Goal: Find specific page/section

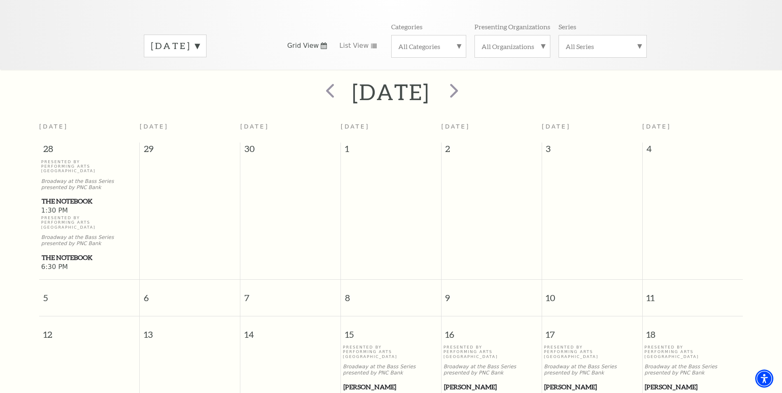
scroll to position [82, 0]
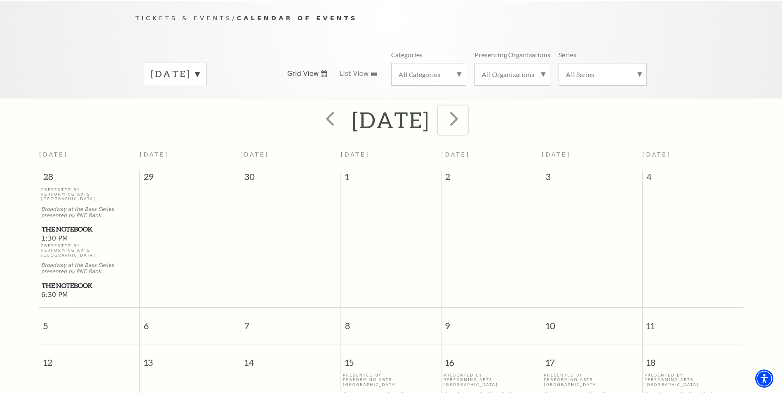
click at [466, 111] on span "next" at bounding box center [453, 118] width 23 height 23
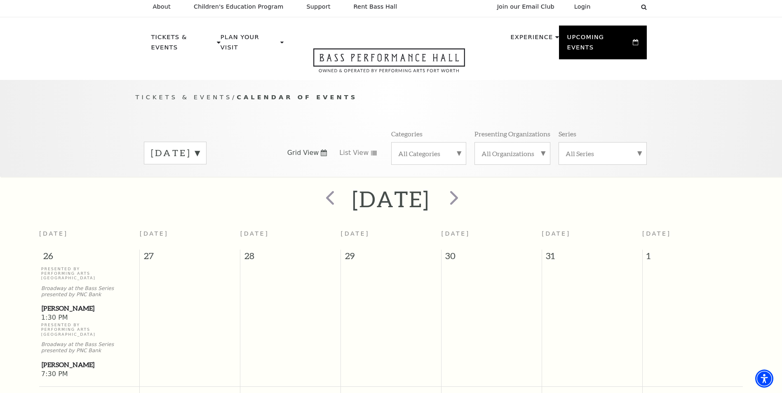
scroll to position [0, 0]
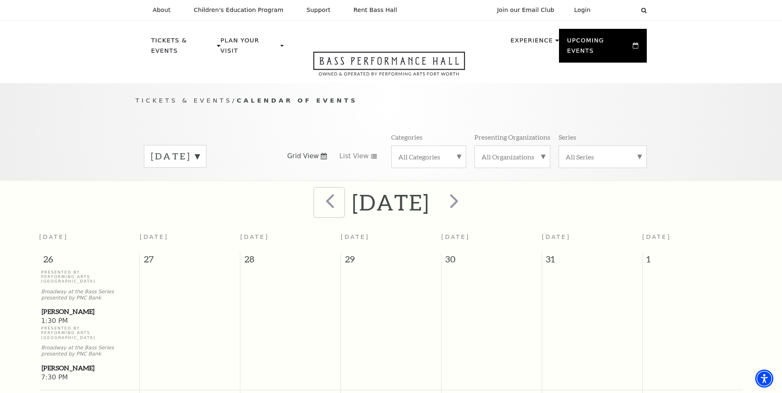
click at [318, 198] on span "prev" at bounding box center [329, 200] width 23 height 23
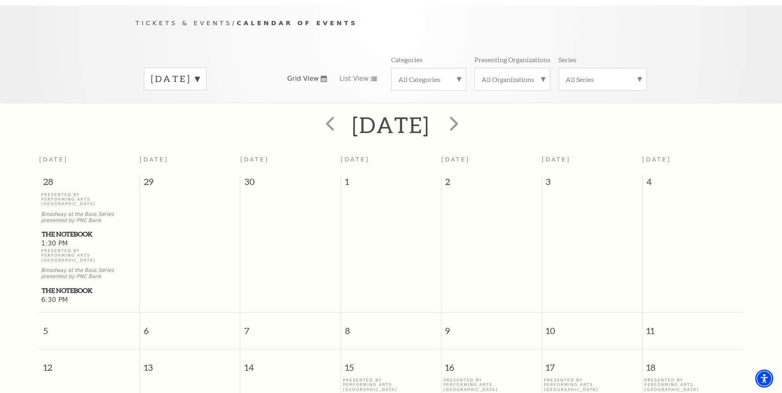
scroll to position [247, 0]
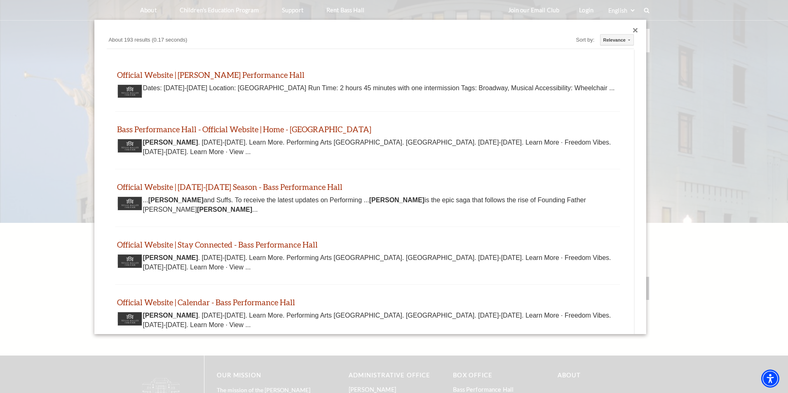
click at [105, 15] on div at bounding box center [394, 255] width 788 height 511
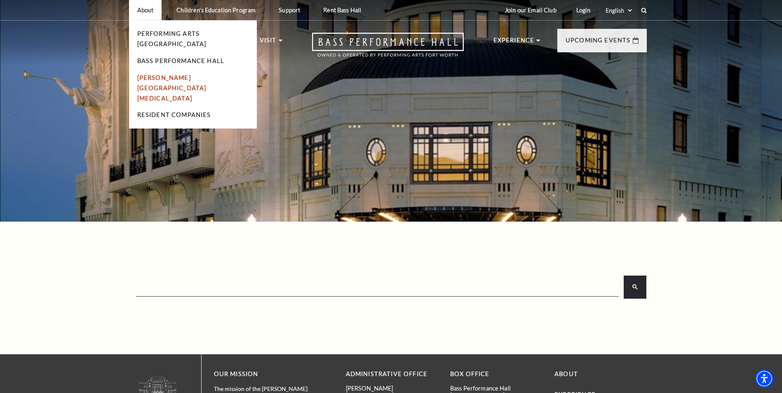
click at [178, 74] on link "[PERSON_NAME][GEOGRAPHIC_DATA][MEDICAL_DATA]" at bounding box center [171, 88] width 69 height 28
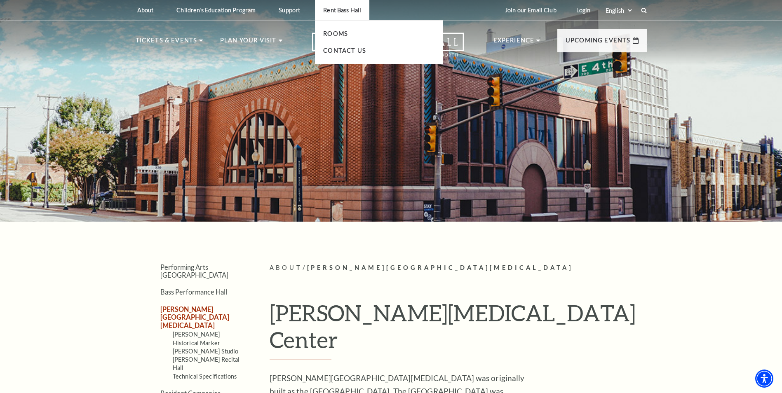
click at [338, 38] on li "Rooms" at bounding box center [378, 34] width 111 height 10
click at [339, 34] on link "Rooms" at bounding box center [335, 33] width 25 height 7
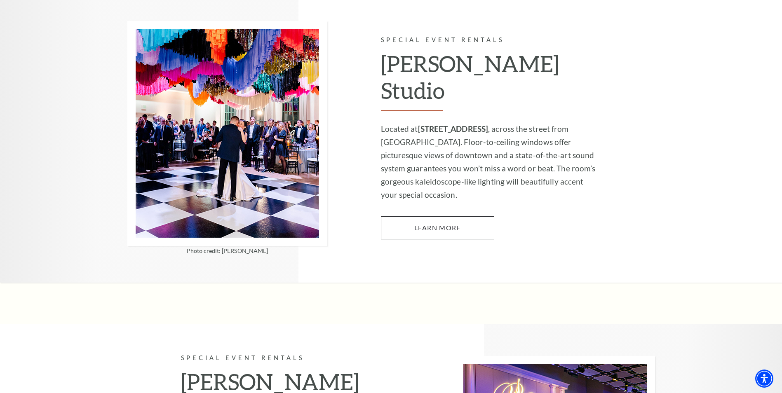
scroll to position [742, 0]
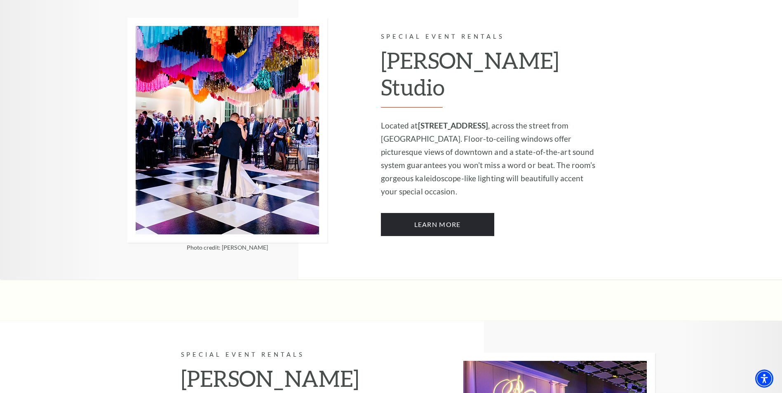
click at [467, 210] on div "Special Event Rentals McDavid Studio Located at 301 E. 5th Street , across the …" at bounding box center [518, 134] width 274 height 290
